Goal: Task Accomplishment & Management: Manage account settings

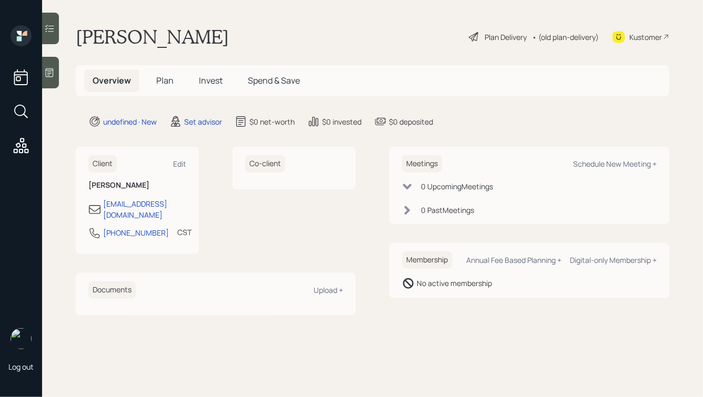
click at [52, 67] on icon at bounding box center [49, 72] width 11 height 11
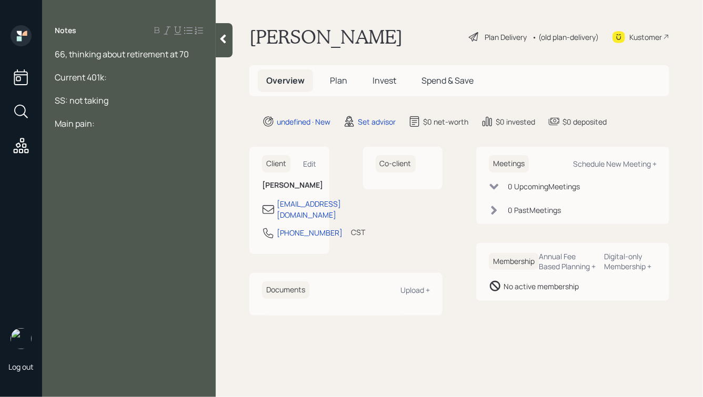
click at [108, 85] on div at bounding box center [129, 89] width 148 height 12
click at [124, 149] on div "Main pain:" at bounding box center [129, 147] width 148 height 12
click at [134, 75] on div "Current 401k:" at bounding box center [129, 78] width 148 height 12
click at [197, 56] on div "66, thinking about retirement at 70" at bounding box center [129, 54] width 148 height 12
click at [129, 173] on div "SS: not taking" at bounding box center [129, 170] width 148 height 12
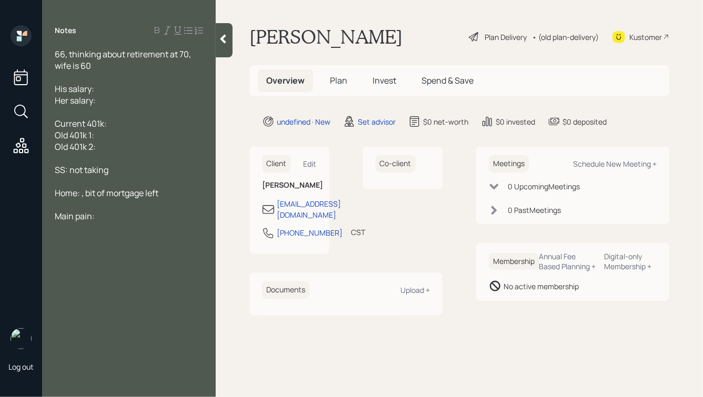
click at [120, 72] on div at bounding box center [129, 78] width 148 height 12
drag, startPoint x: 175, startPoint y: 193, endPoint x: 86, endPoint y: 196, distance: 89.0
click at [86, 196] on div "Home: , bit of mortgage left" at bounding box center [129, 193] width 148 height 12
click at [114, 126] on div "Current 401k:" at bounding box center [129, 124] width 148 height 12
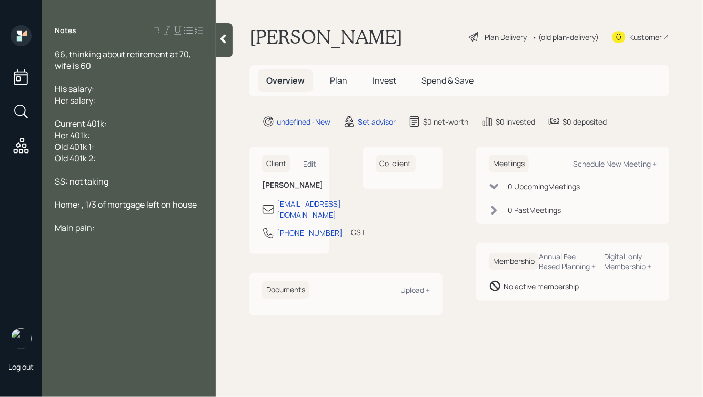
click at [134, 130] on div "Her 401k:" at bounding box center [129, 135] width 148 height 12
click at [143, 126] on div "Current 401k:" at bounding box center [129, 124] width 148 height 12
click at [113, 135] on div "Her 401k:" at bounding box center [129, 135] width 148 height 12
click at [123, 185] on div "SS: not taking" at bounding box center [129, 182] width 148 height 12
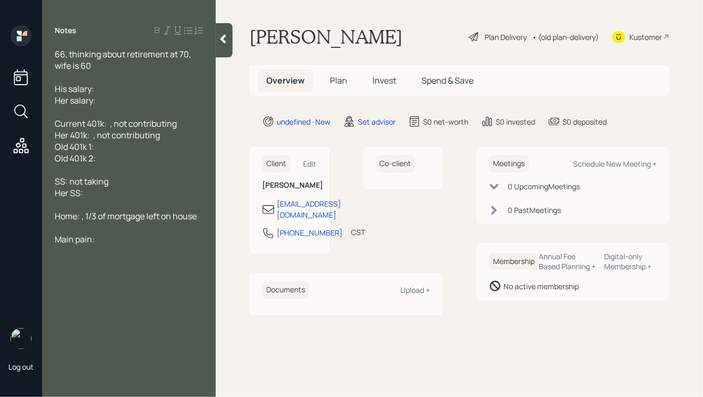
click at [85, 117] on div at bounding box center [129, 112] width 148 height 12
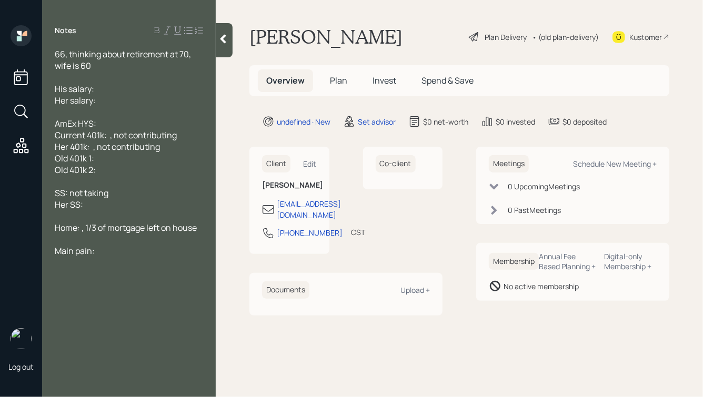
click at [107, 136] on span "Current 401k: , not contributing" at bounding box center [116, 135] width 122 height 12
click at [110, 87] on div "His salary:" at bounding box center [129, 89] width 148 height 12
click at [104, 101] on div "Her salary:" at bounding box center [129, 101] width 148 height 12
click at [108, 92] on div "His salary:" at bounding box center [129, 89] width 148 height 12
click at [105, 125] on div "AmEx HYS:" at bounding box center [129, 124] width 148 height 12
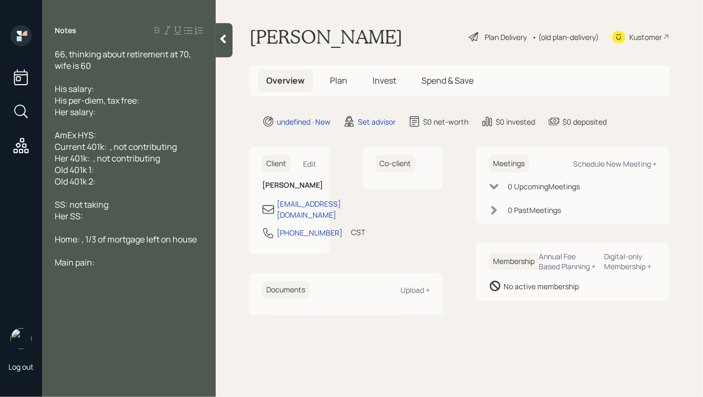
click at [127, 90] on div "His salary:" at bounding box center [129, 89] width 148 height 12
click at [161, 105] on div "His per-diem, tax free:" at bounding box center [129, 101] width 148 height 12
click at [144, 116] on div "Her salary:" at bounding box center [129, 112] width 148 height 12
click at [124, 135] on div "AmEx HYS:" at bounding box center [129, 135] width 148 height 12
click at [93, 172] on span "Old 401k 1: $145k" at bounding box center [86, 170] width 63 height 12
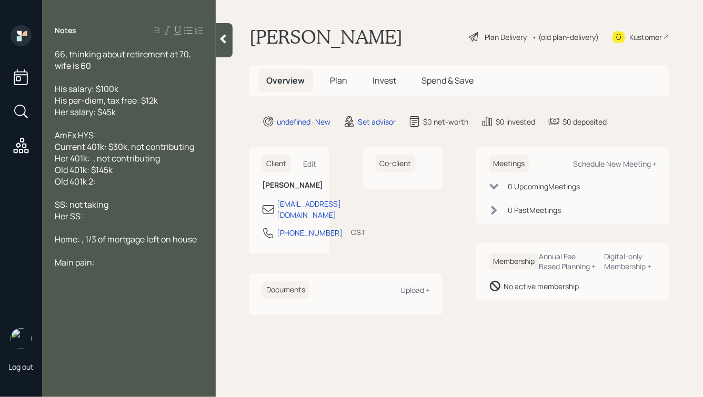
drag, startPoint x: 99, startPoint y: 186, endPoint x: 44, endPoint y: 186, distance: 55.3
click at [44, 186] on div "66, thinking about retirement at 70, wife is 60 His salary: $100k His per-diem,…" at bounding box center [129, 158] width 174 height 220
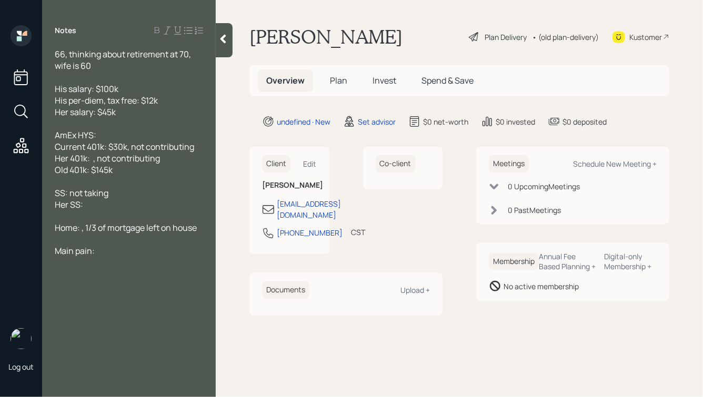
click at [90, 159] on span "Her 401k: , not contributing" at bounding box center [107, 159] width 105 height 12
click at [177, 161] on div "Her 401k: $0 , not contributing" at bounding box center [129, 159] width 148 height 12
click at [102, 205] on div "Her SS:" at bounding box center [129, 205] width 148 height 12
click at [119, 194] on div "SS: not taking" at bounding box center [129, 193] width 148 height 12
click at [81, 231] on span "Home: , 1/3 of mortgage left on house" at bounding box center [126, 228] width 142 height 12
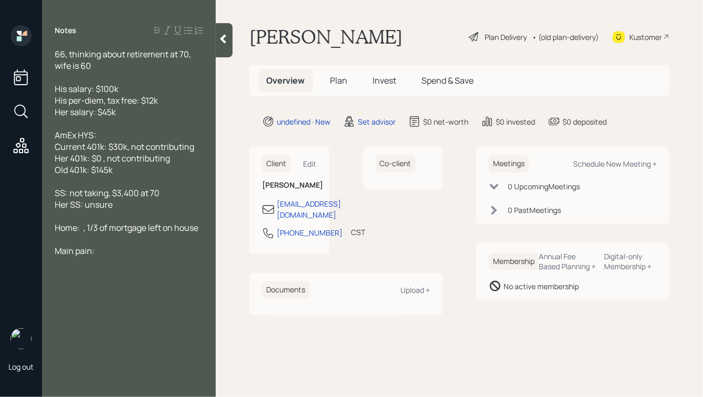
click at [124, 170] on div "Old 401k: $145k" at bounding box center [129, 170] width 148 height 12
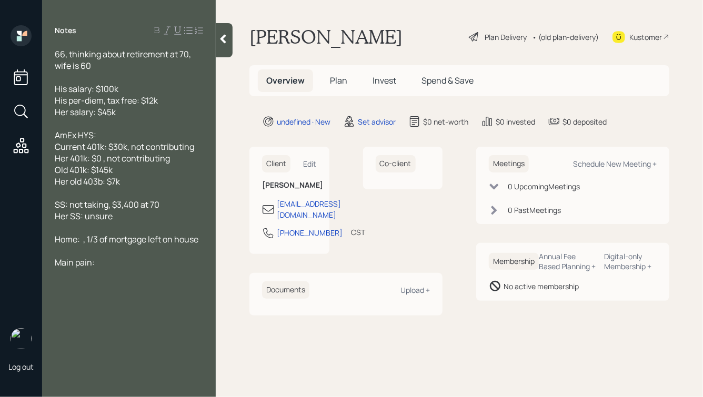
click at [117, 135] on div "AmEx HYS:" at bounding box center [129, 135] width 148 height 12
click at [77, 243] on span "Home: , 1/3 of mortgage left on house" at bounding box center [127, 240] width 144 height 12
click at [152, 167] on div "Old 401k: $145k" at bounding box center [129, 170] width 148 height 12
click at [101, 241] on span "Home in [GEOGRAPHIC_DATA]: , 1/3 of mortgage left on house" at bounding box center [126, 245] width 142 height 23
drag, startPoint x: 119, startPoint y: 241, endPoint x: 106, endPoint y: 242, distance: 12.7
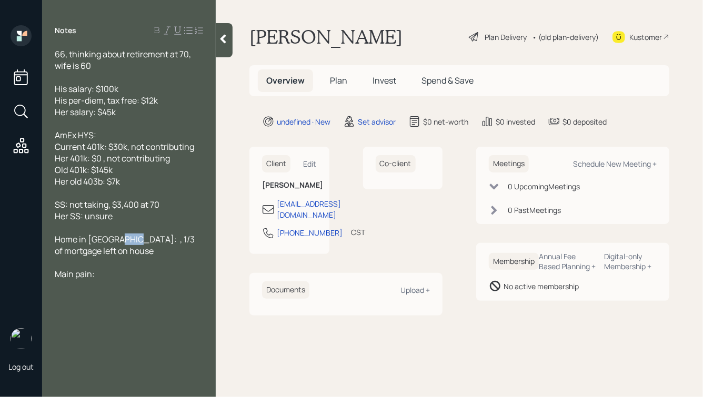
click at [106, 242] on span "Home in [GEOGRAPHIC_DATA]: , 1/3 of mortgage left on house" at bounding box center [126, 245] width 142 height 23
click at [104, 251] on div "Home in [GEOGRAPHIC_DATA]: , $290k of mortgage left on house" at bounding box center [129, 245] width 148 height 23
click at [101, 239] on span "Home in [GEOGRAPHIC_DATA]: , $290k of mortgage left on house" at bounding box center [119, 245] width 129 height 23
click at [131, 280] on div "Main pain:" at bounding box center [129, 286] width 148 height 12
click at [132, 138] on div "AmEx HYS:" at bounding box center [129, 135] width 148 height 12
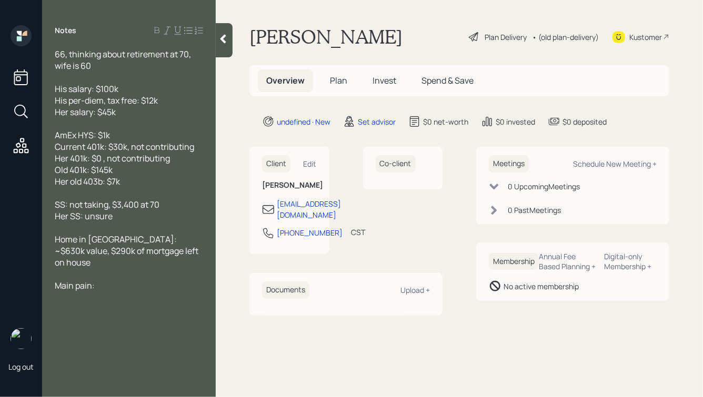
click at [124, 280] on div "Main pain:" at bounding box center [129, 286] width 148 height 12
click at [136, 219] on div "Her SS: unsure" at bounding box center [129, 217] width 148 height 12
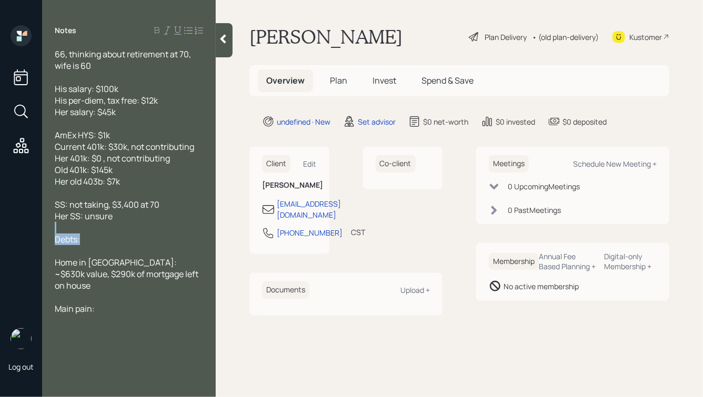
drag, startPoint x: 128, startPoint y: 248, endPoint x: 67, endPoint y: 221, distance: 67.6
click at [67, 222] on div "66, thinking about retirement at 70, wife is 60 His salary: $100k His per-diem,…" at bounding box center [129, 181] width 148 height 266
click at [146, 257] on div at bounding box center [129, 251] width 148 height 12
click at [105, 244] on div "Debts:" at bounding box center [129, 240] width 148 height 12
click at [222, 39] on icon at bounding box center [224, 39] width 6 height 9
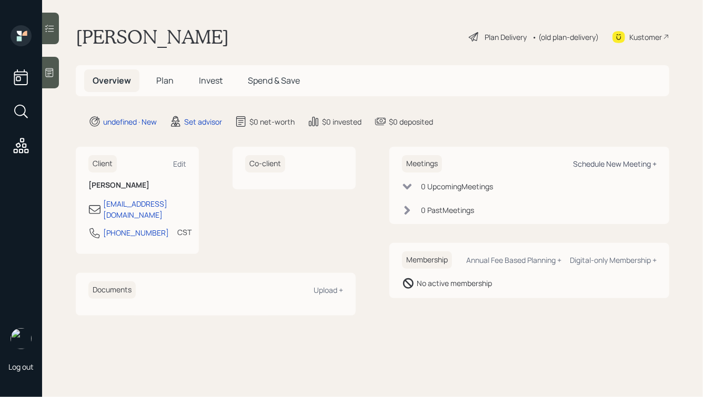
click at [603, 164] on div "Schedule New Meeting +" at bounding box center [615, 164] width 84 height 10
select select "round-[PERSON_NAME]"
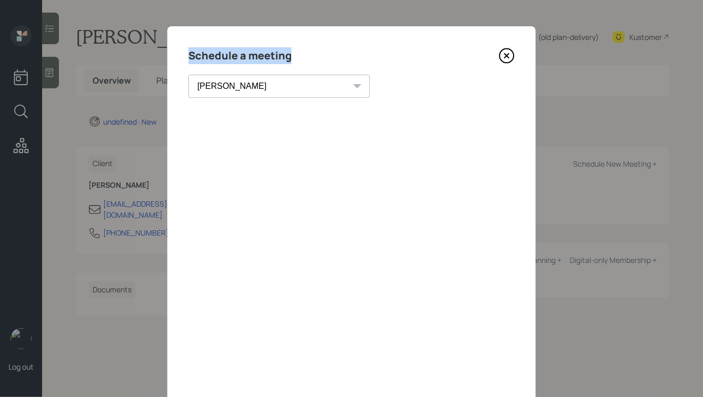
drag, startPoint x: 296, startPoint y: 58, endPoint x: 179, endPoint y: 53, distance: 116.5
click at [180, 53] on div "Schedule a meeting [PERSON_NAME] [PERSON_NAME] [PERSON_NAME] [PERSON_NAME] [PER…" at bounding box center [351, 236] width 368 height 421
click at [179, 53] on div "Schedule a meeting [PERSON_NAME] [PERSON_NAME] [PERSON_NAME] [PERSON_NAME] [PER…" at bounding box center [351, 236] width 368 height 421
drag, startPoint x: 294, startPoint y: 57, endPoint x: 208, endPoint y: 56, distance: 85.3
click at [208, 56] on div "Schedule a meeting" at bounding box center [351, 55] width 326 height 17
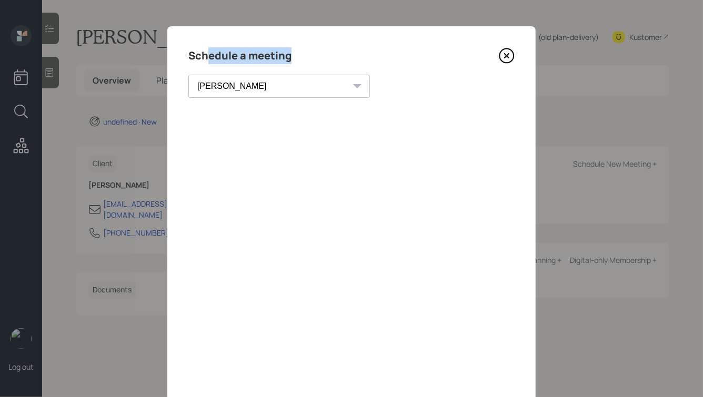
click at [249, 57] on h4 "Schedule a meeting" at bounding box center [239, 55] width 103 height 17
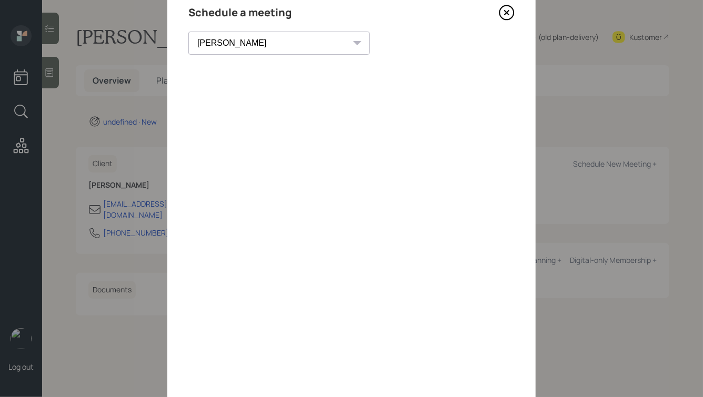
scroll to position [41, 0]
click at [507, 11] on icon at bounding box center [507, 15] width 16 height 16
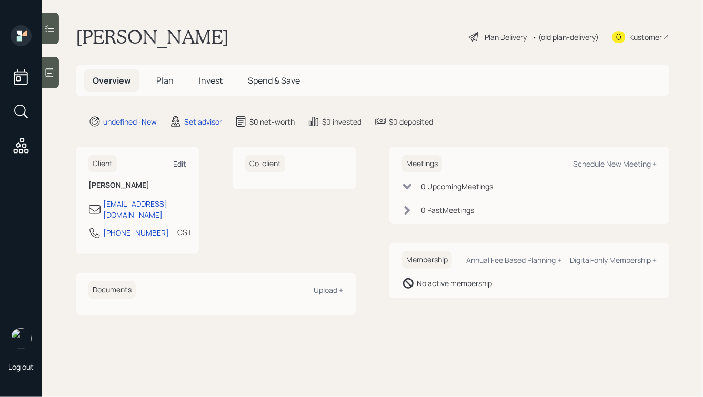
click at [181, 164] on div "Edit" at bounding box center [179, 164] width 13 height 10
select select "America/[GEOGRAPHIC_DATA]"
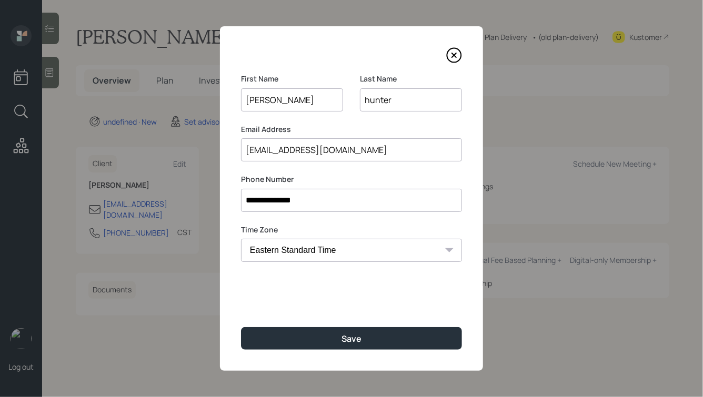
click at [365, 104] on input "hunter" at bounding box center [411, 99] width 102 height 23
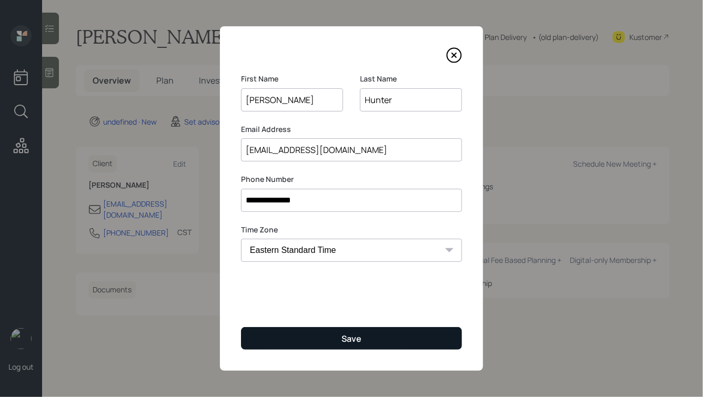
type input "Hunter"
click at [355, 332] on button "Save" at bounding box center [351, 338] width 221 height 23
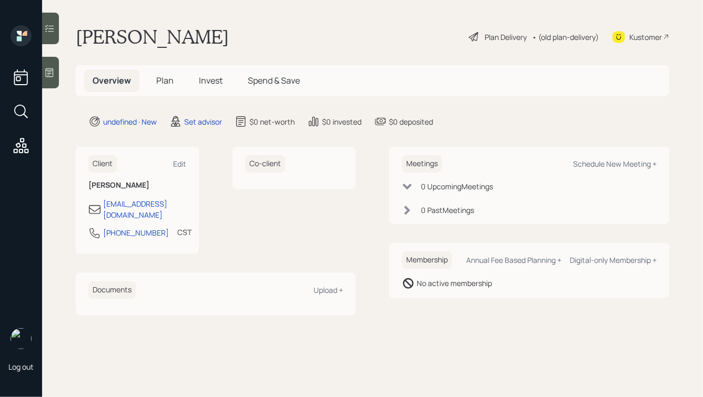
click at [172, 163] on div "Client Edit" at bounding box center [137, 163] width 98 height 17
click at [178, 163] on div "Edit" at bounding box center [179, 164] width 13 height 10
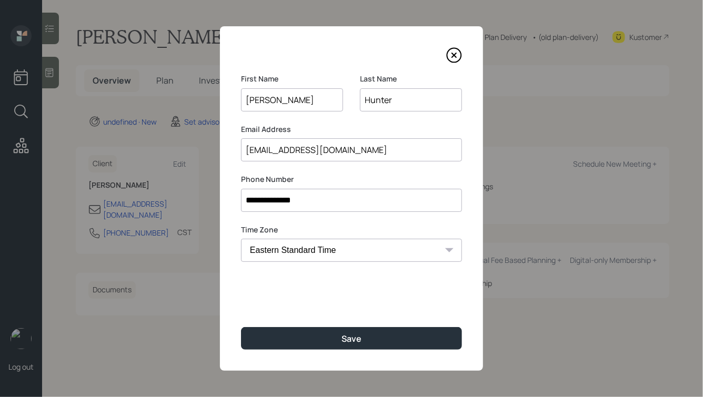
click at [381, 250] on select "Eastern Standard Time Central Standard Time Mountain Standard Time Pacific Stan…" at bounding box center [351, 250] width 221 height 23
select select "America/New_York"
click at [241, 239] on select "Eastern Standard Time Central Standard Time Mountain Standard Time Pacific Stan…" at bounding box center [351, 250] width 221 height 23
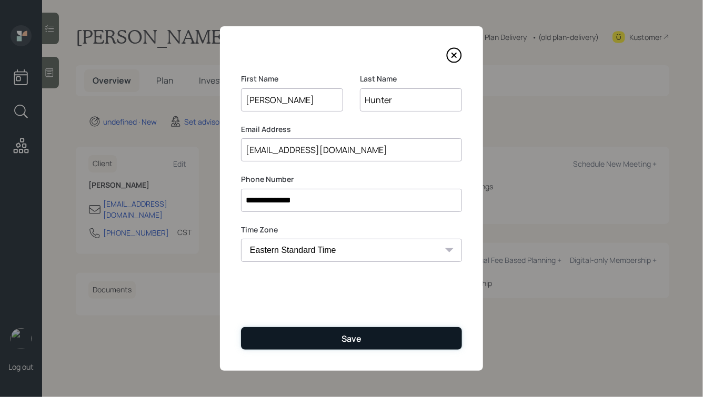
click at [334, 345] on button "Save" at bounding box center [351, 338] width 221 height 23
